Goal: Information Seeking & Learning: Learn about a topic

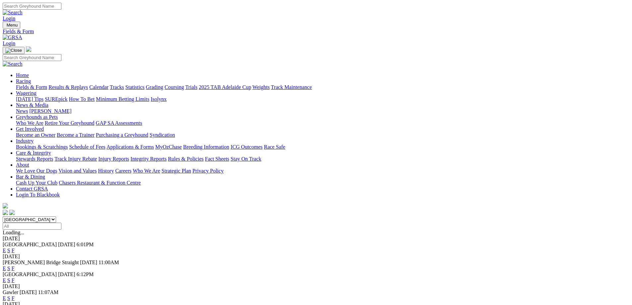
click at [15, 247] on link "F" at bounding box center [13, 250] width 3 height 6
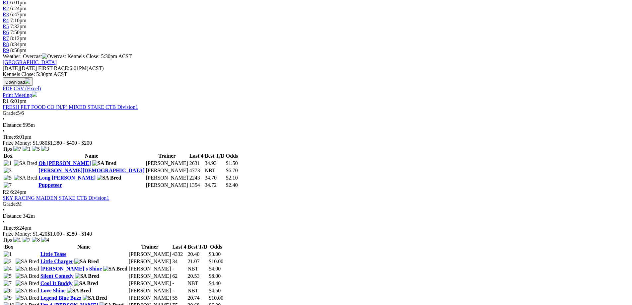
scroll to position [237, 0]
